Goal: Connect with others: Connect with others

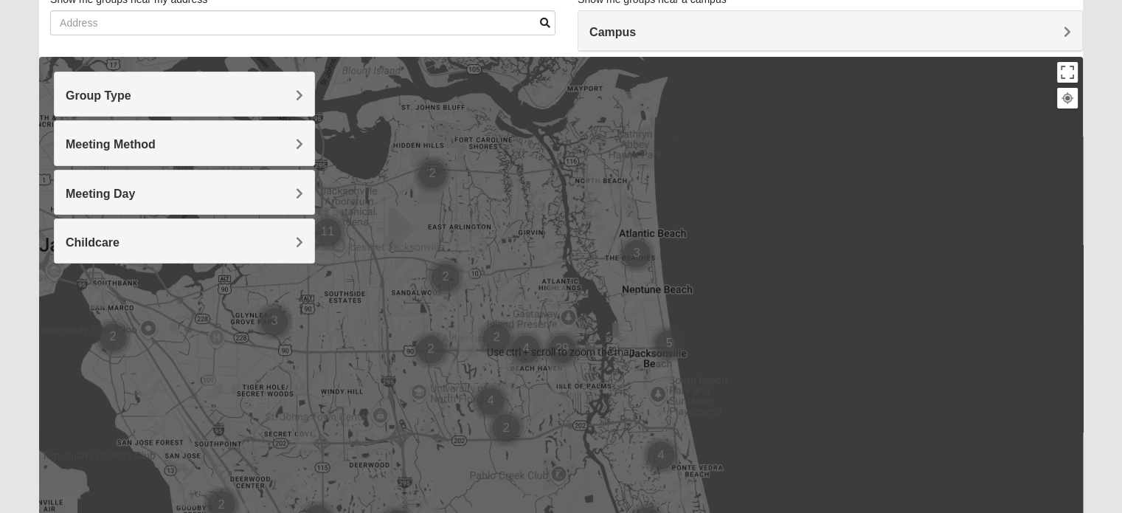
scroll to position [112, 0]
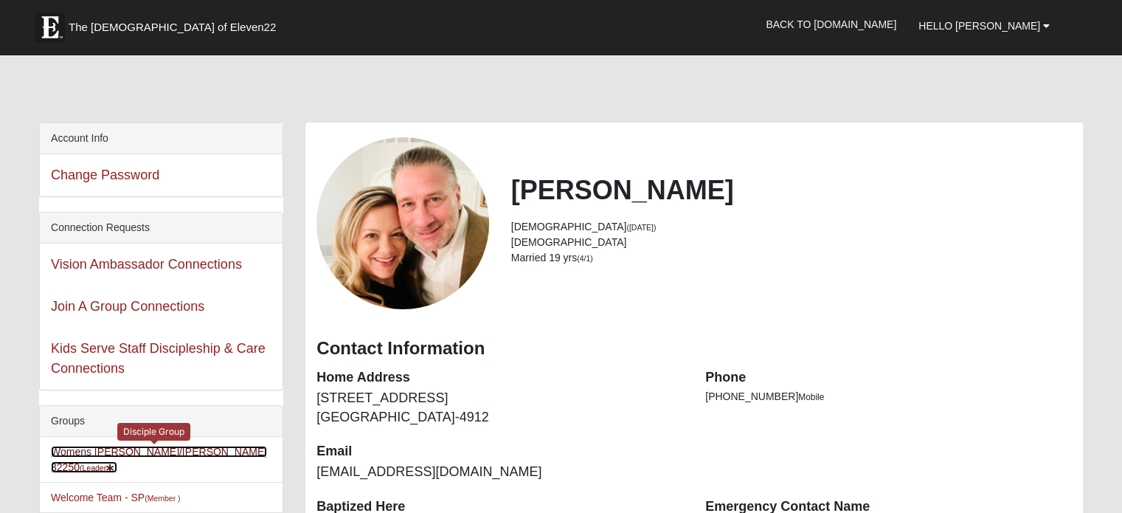
click at [165, 446] on link "Womens Harnek/Holterman 32250 (Leader )" at bounding box center [159, 459] width 216 height 27
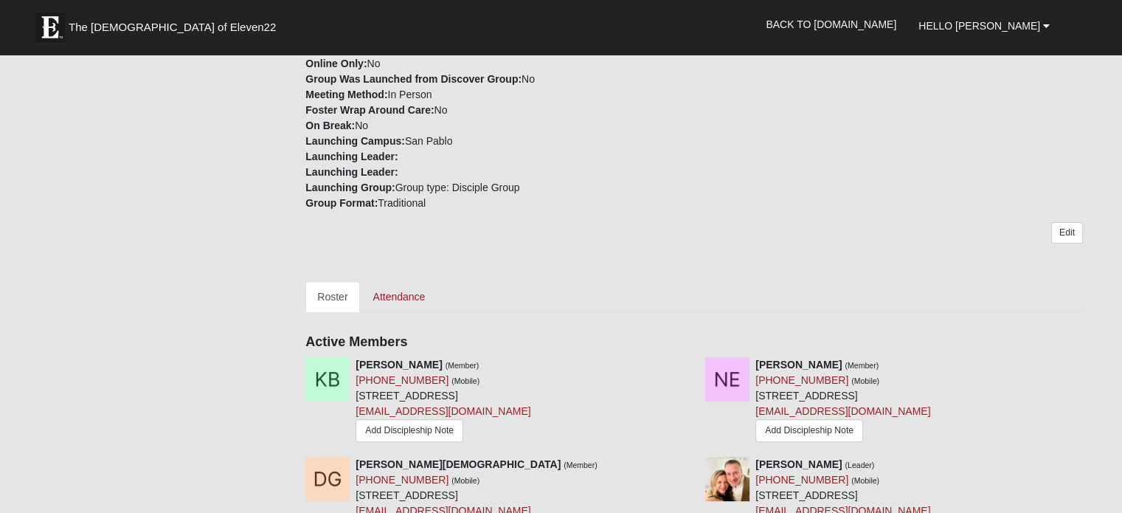
scroll to position [453, 0]
click at [1065, 221] on link "Edit" at bounding box center [1067, 231] width 32 height 21
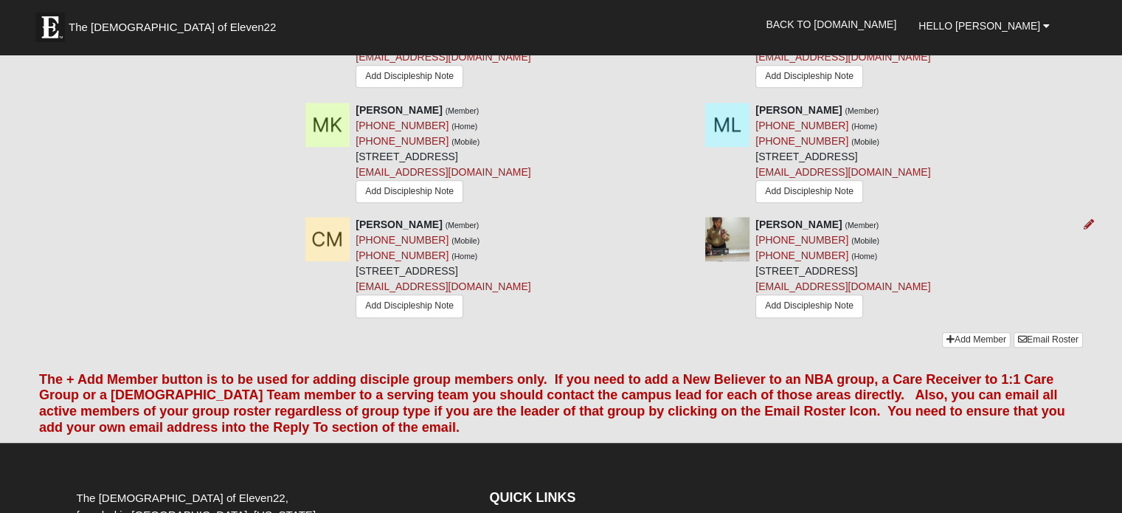
scroll to position [685, 0]
